Goal: Navigation & Orientation: Find specific page/section

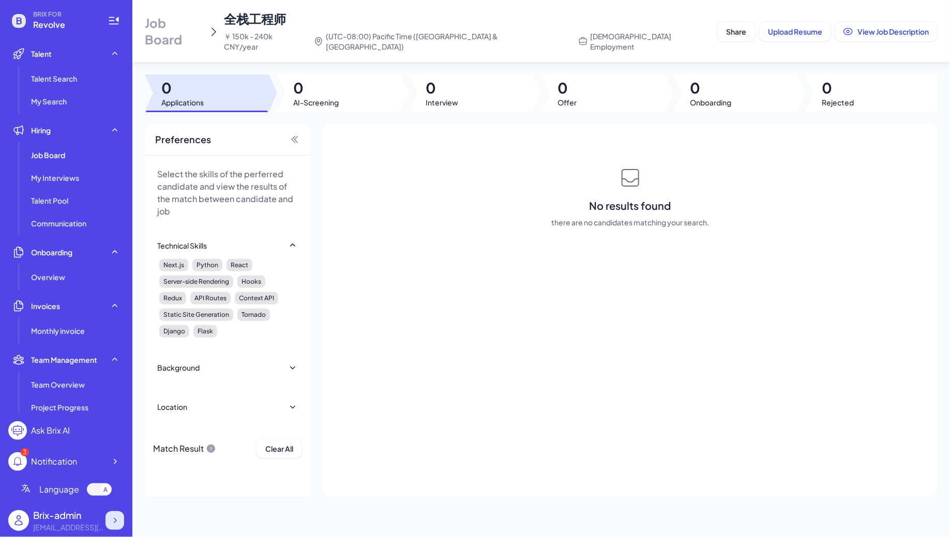
click at [115, 513] on div at bounding box center [115, 520] width 19 height 19
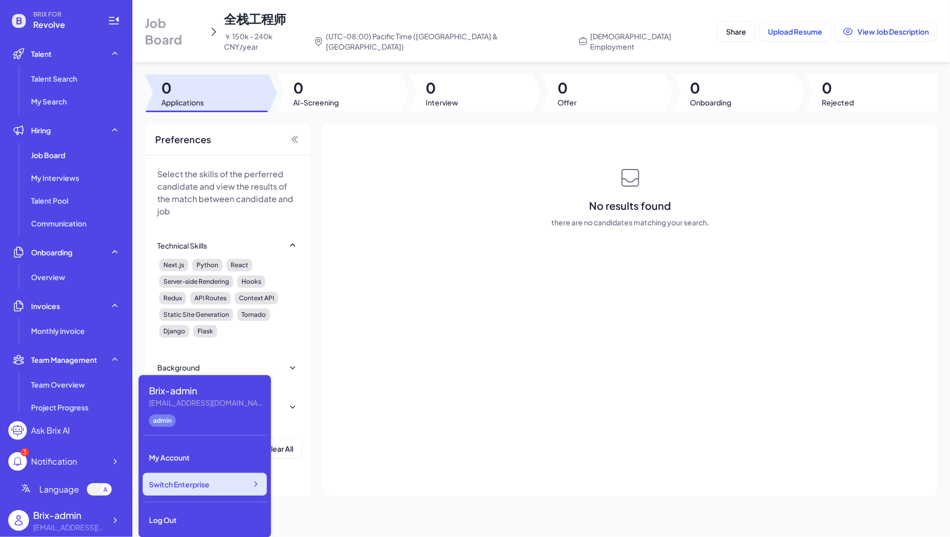
click at [197, 489] on span "Switch Enterprise" at bounding box center [179, 484] width 61 height 10
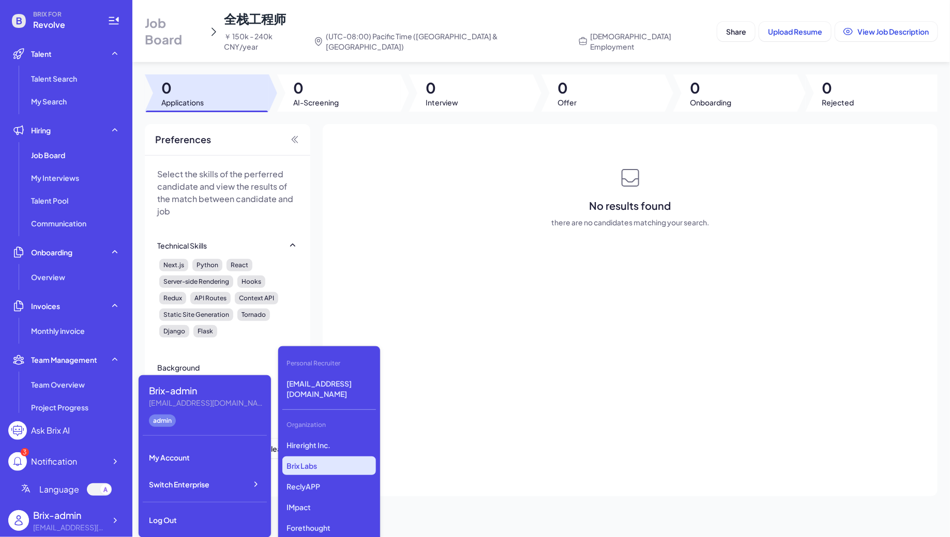
scroll to position [2625, 0]
click at [331, 487] on div "Hireright Inc. Brix Labs ReclyAPP IMpact Forethought Glow Art Jobright Serif AI…" at bounding box center [329, 487] width 94 height 103
click at [315, 479] on p "GMI" at bounding box center [329, 488] width 94 height 19
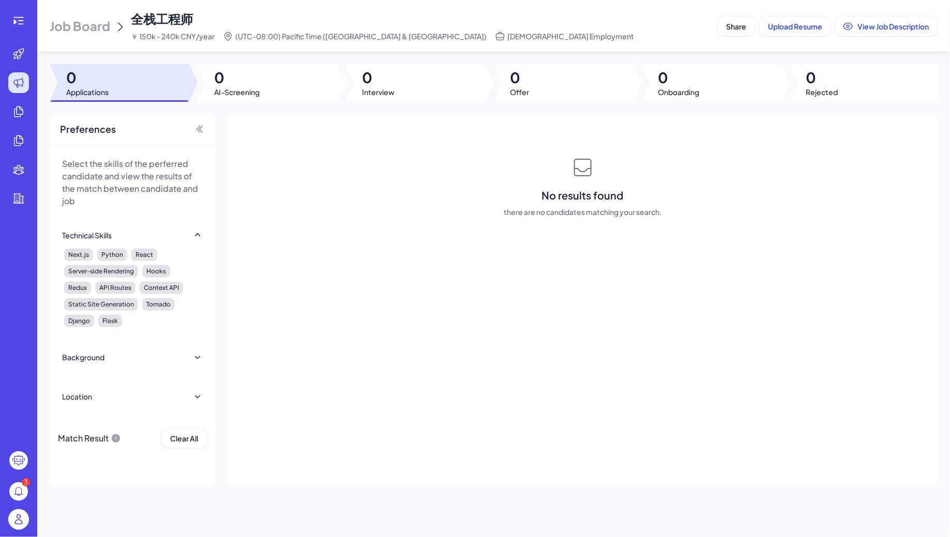
click at [95, 18] on span "Job Board" at bounding box center [80, 26] width 61 height 17
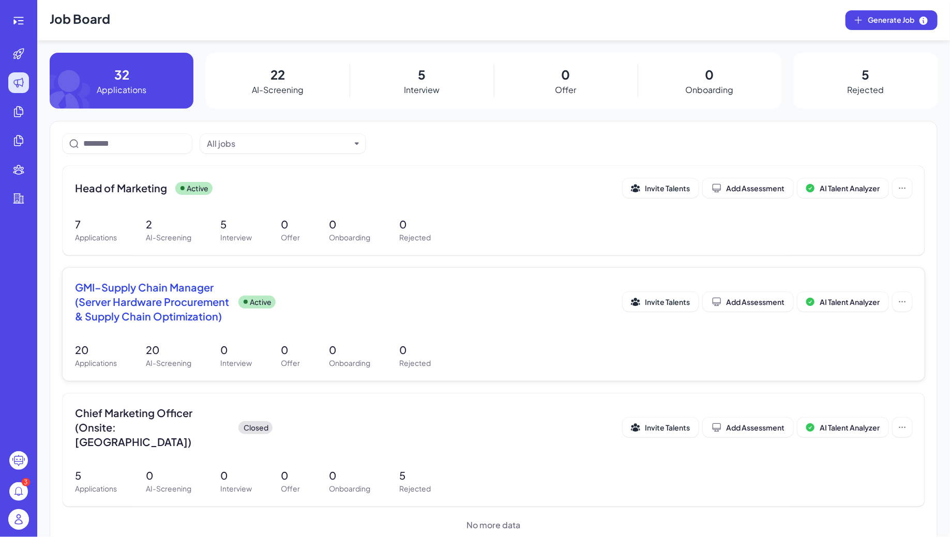
click at [266, 296] on div "Active" at bounding box center [256, 302] width 37 height 13
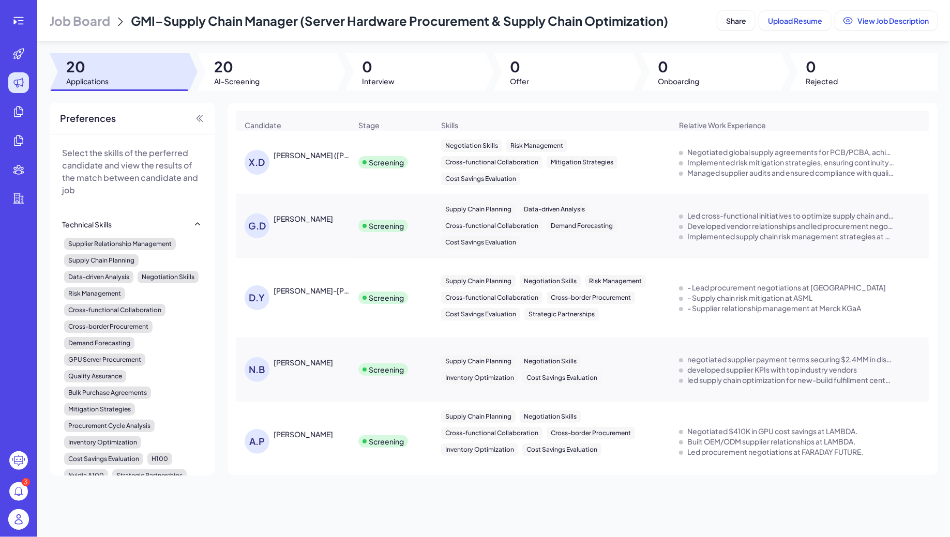
click at [56, 25] on span "Job Board" at bounding box center [80, 20] width 61 height 17
